Goal: Information Seeking & Learning: Stay updated

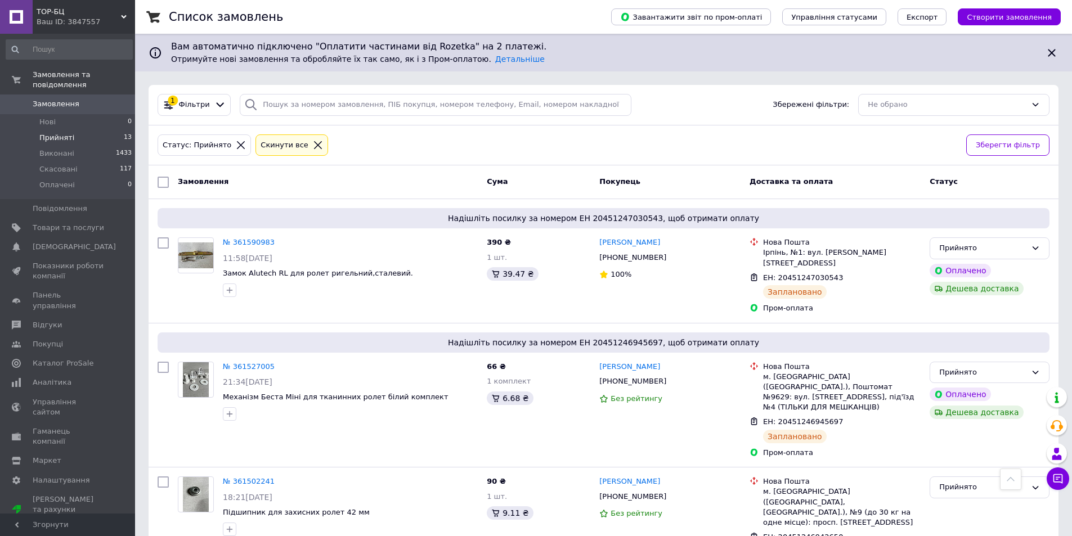
scroll to position [966, 0]
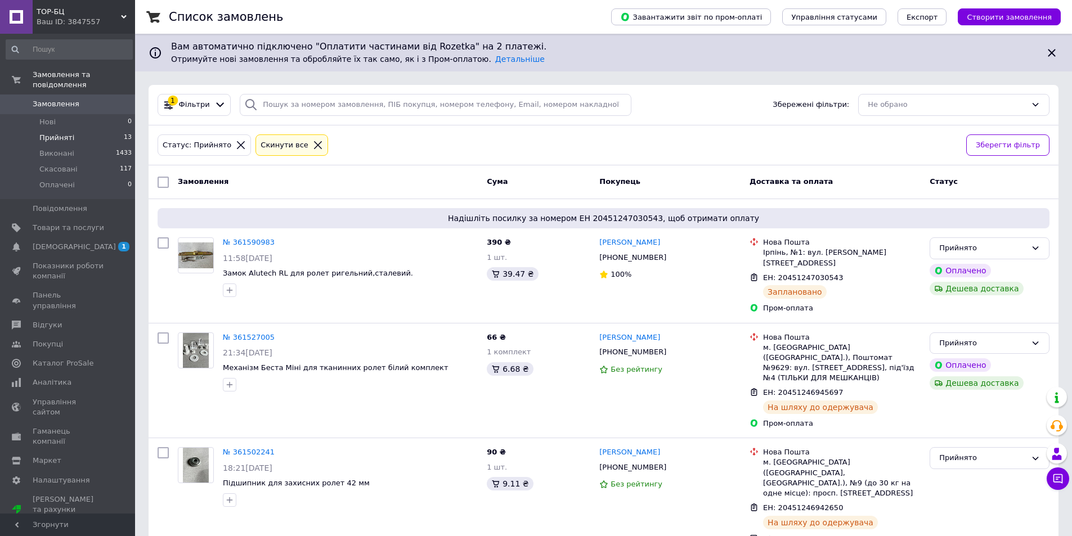
click at [313, 145] on icon at bounding box center [318, 145] width 10 height 10
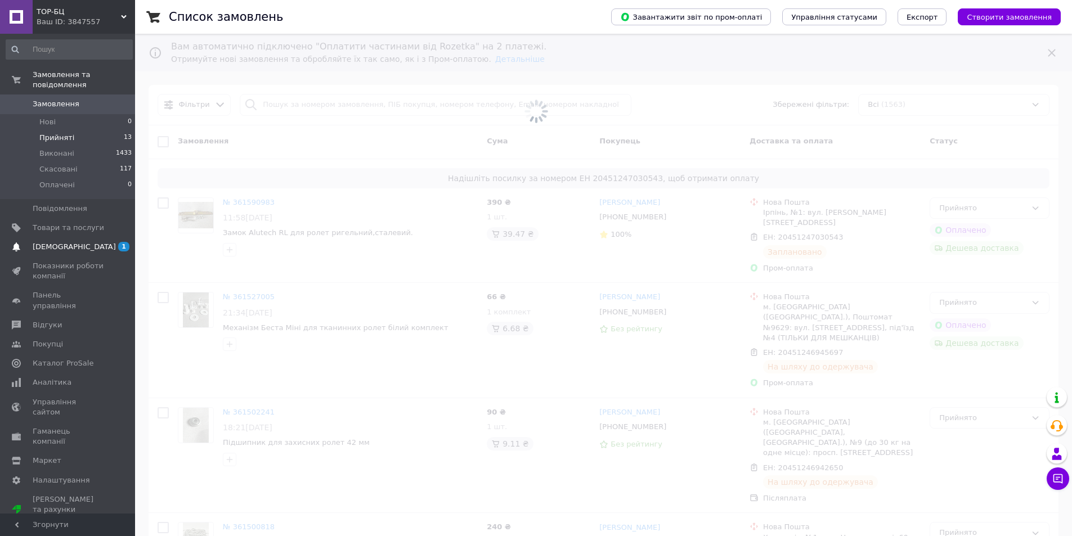
click at [59, 242] on span "[DEMOGRAPHIC_DATA]" at bounding box center [74, 247] width 83 height 10
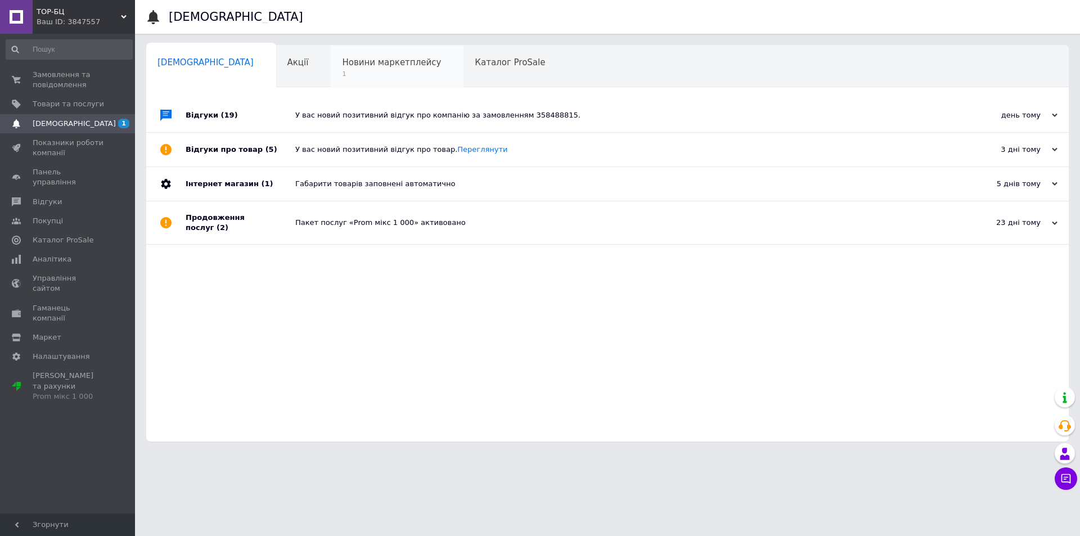
click at [361, 67] on span "Новини маркетплейсу" at bounding box center [391, 62] width 99 height 10
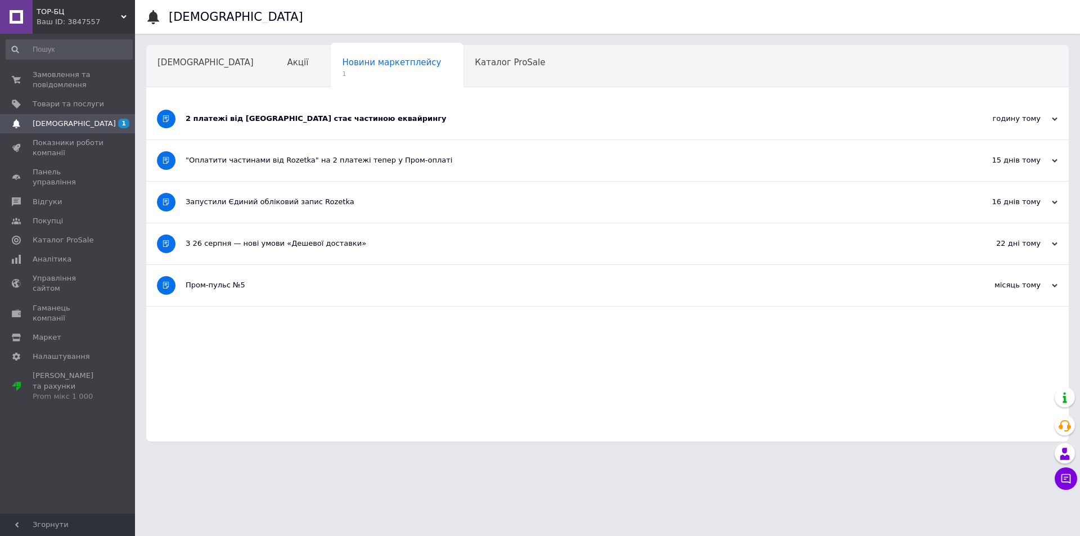
click at [296, 114] on div "2 платежі від Rozetka стає частиною еквайрингу" at bounding box center [565, 119] width 759 height 10
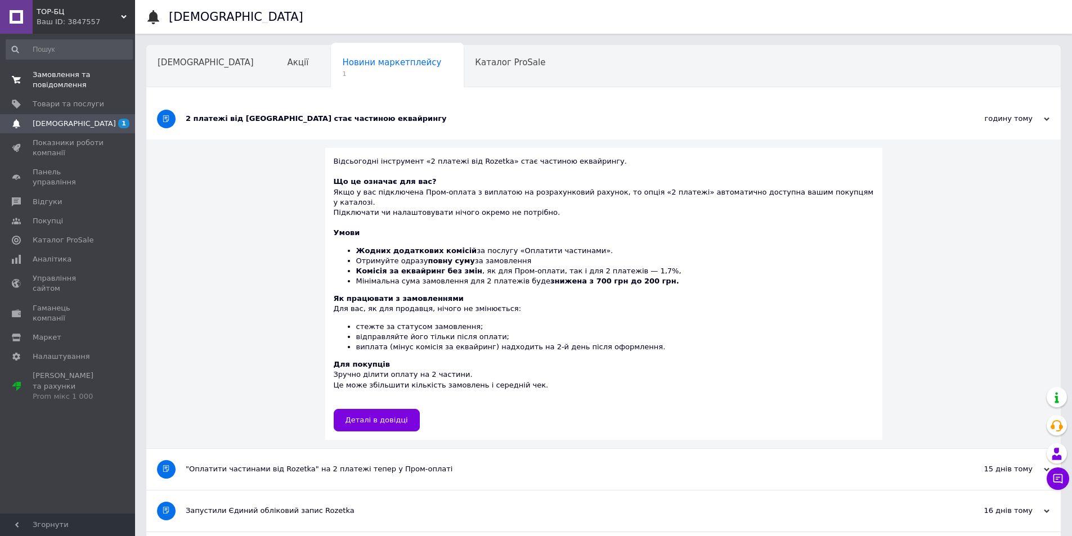
click at [70, 83] on span "Замовлення та повідомлення" at bounding box center [68, 80] width 71 height 20
